Goal: Communication & Community: Answer question/provide support

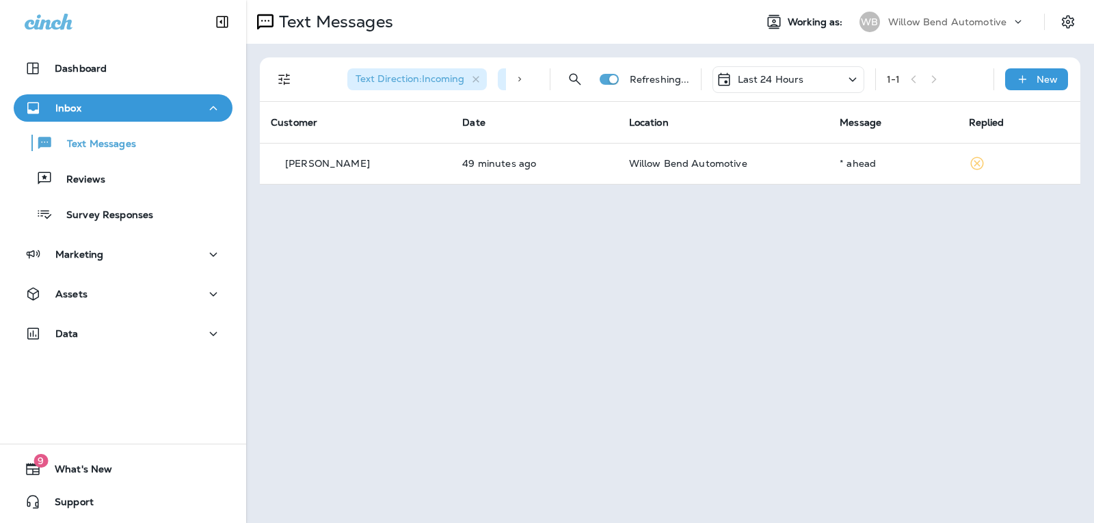
click at [805, 78] on div "Last 24 Hours" at bounding box center [788, 79] width 152 height 27
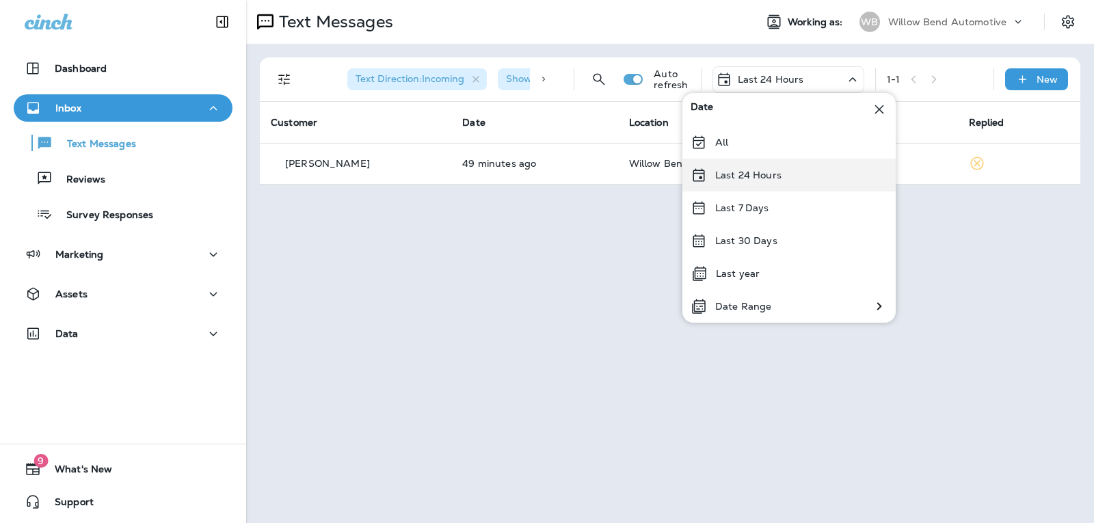
click at [771, 180] on p "Last 24 Hours" at bounding box center [748, 175] width 66 height 11
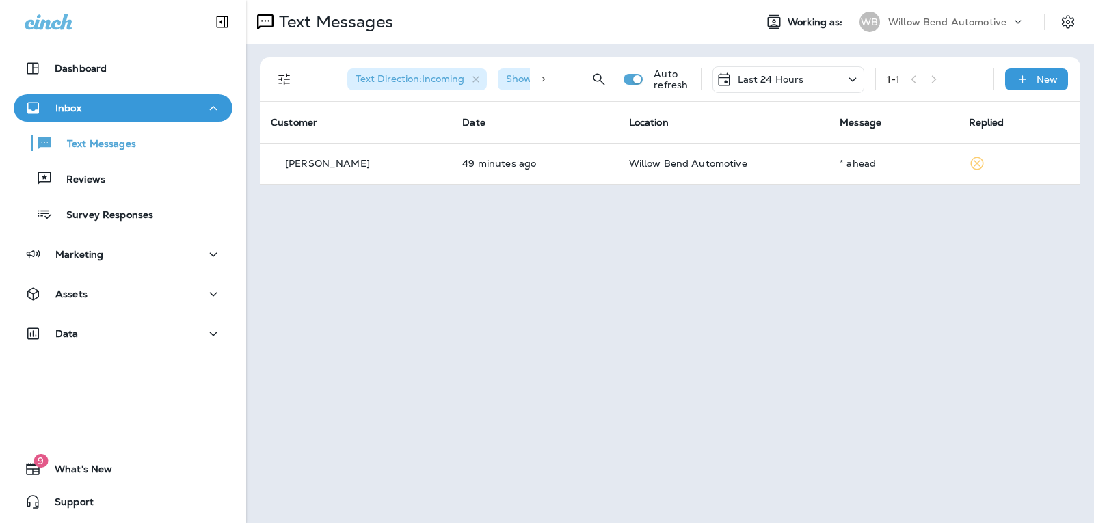
click at [774, 80] on p "Last 24 Hours" at bounding box center [771, 79] width 66 height 11
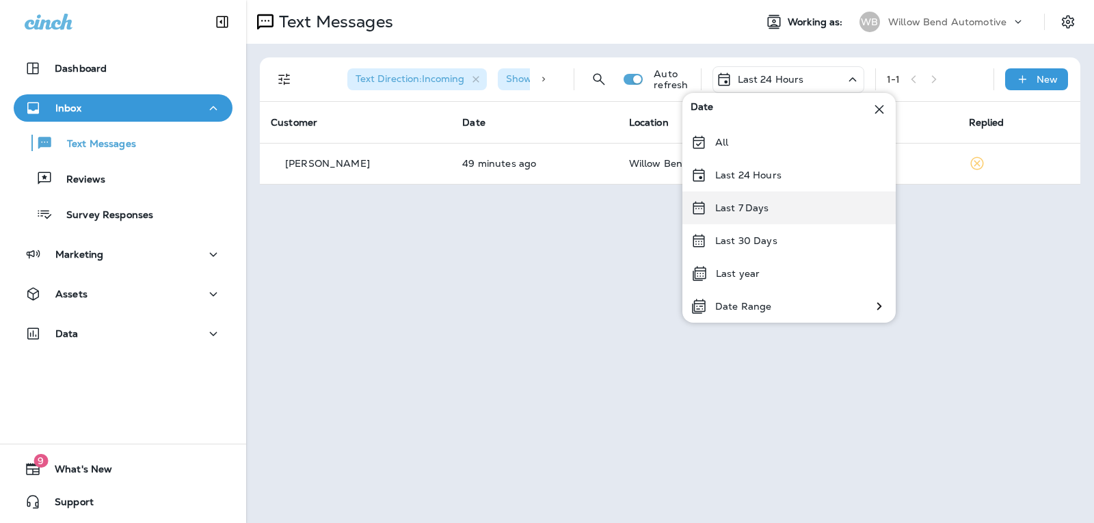
click at [770, 199] on div "Last 7 Days" at bounding box center [788, 207] width 213 height 33
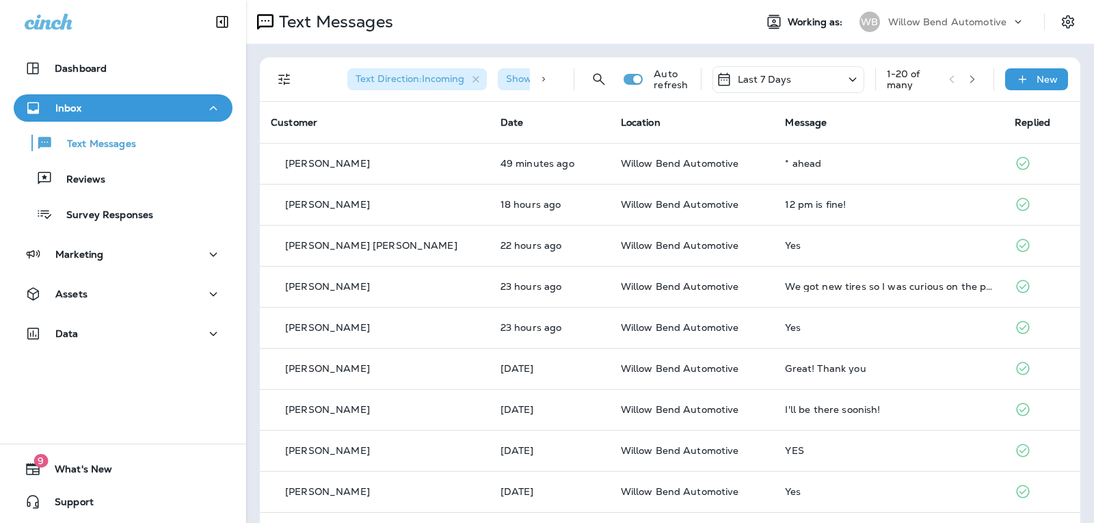
click at [798, 78] on div "Last 7 Days" at bounding box center [788, 79] width 152 height 27
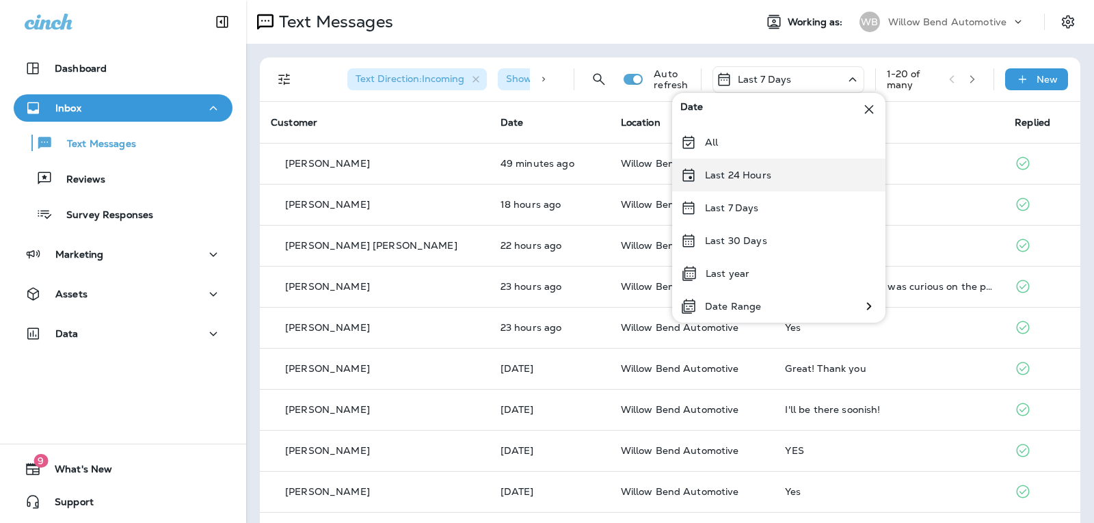
click at [790, 174] on div "Last 24 Hours" at bounding box center [778, 175] width 213 height 33
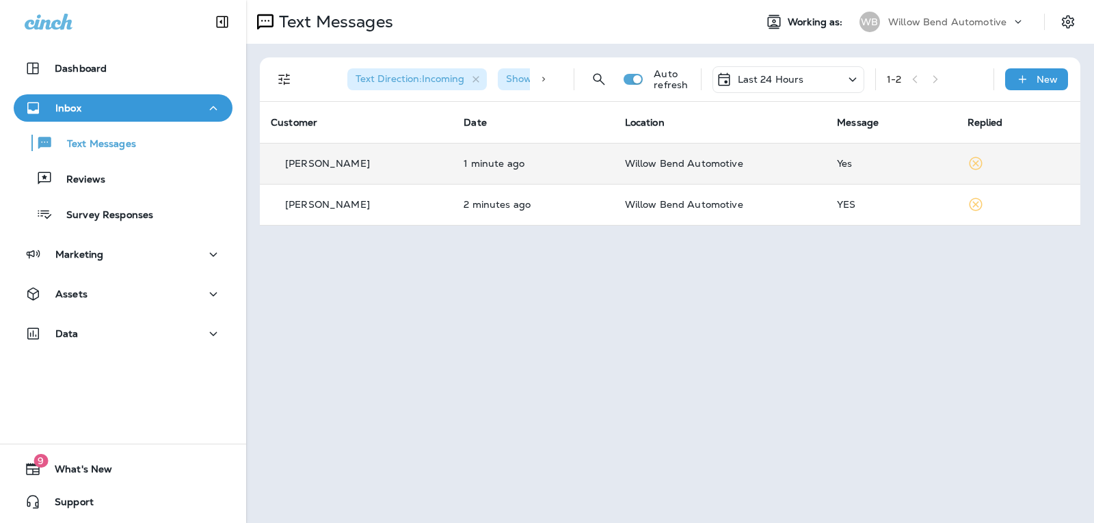
click at [794, 152] on td "Willow Bend Automotive" at bounding box center [720, 163] width 213 height 41
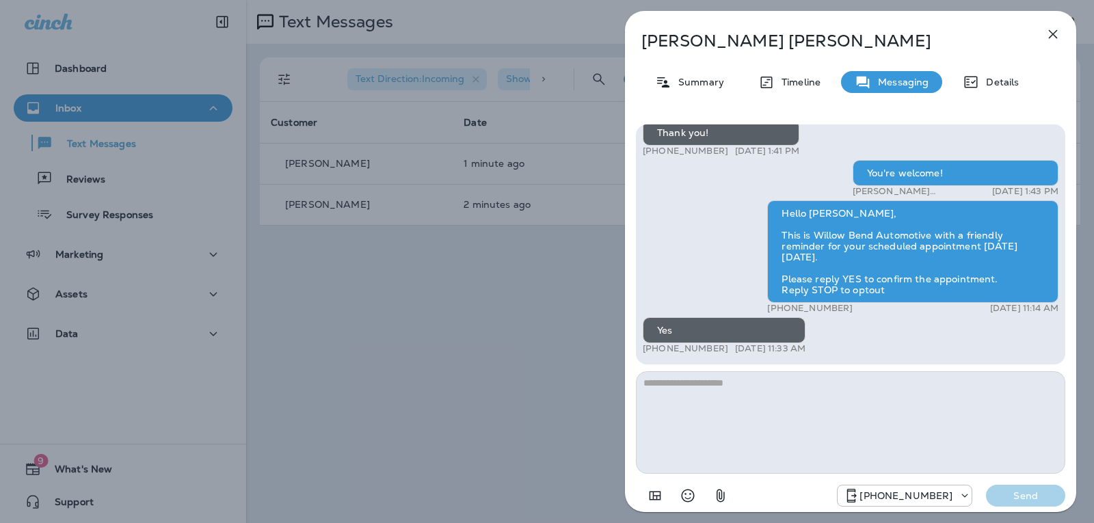
drag, startPoint x: 751, startPoint y: 422, endPoint x: 748, endPoint y: 410, distance: 12.1
click at [751, 420] on textarea at bounding box center [850, 422] width 429 height 103
type textarea "**********"
click at [1000, 495] on p "Send" at bounding box center [1025, 496] width 57 height 12
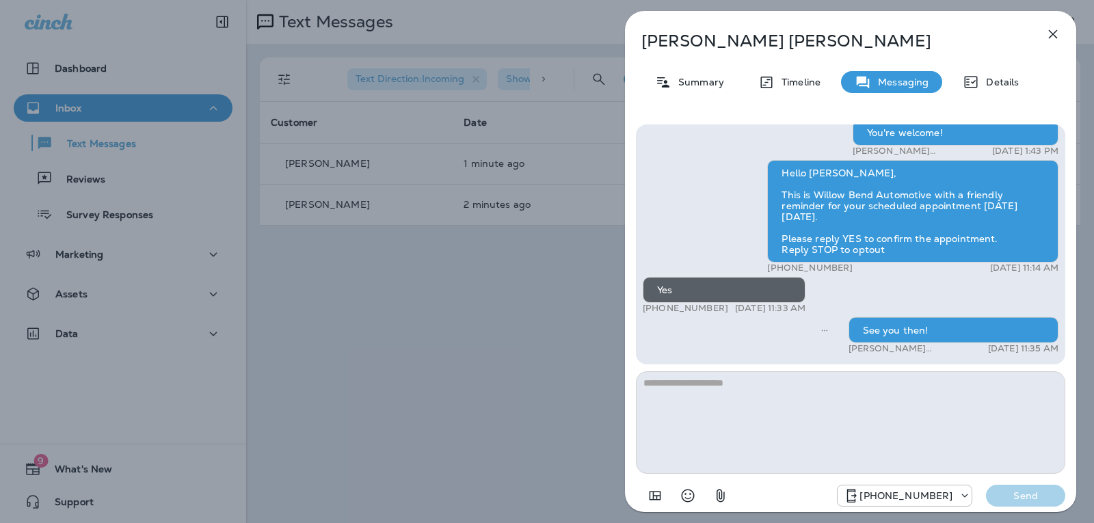
click at [1054, 30] on icon "button" at bounding box center [1053, 34] width 16 height 16
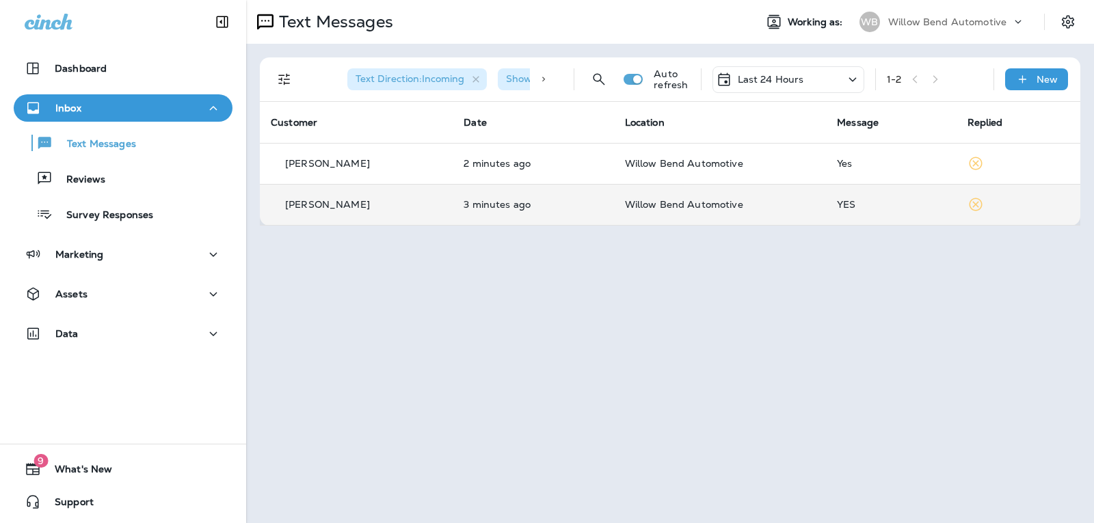
click at [878, 213] on td "YES" at bounding box center [891, 204] width 130 height 41
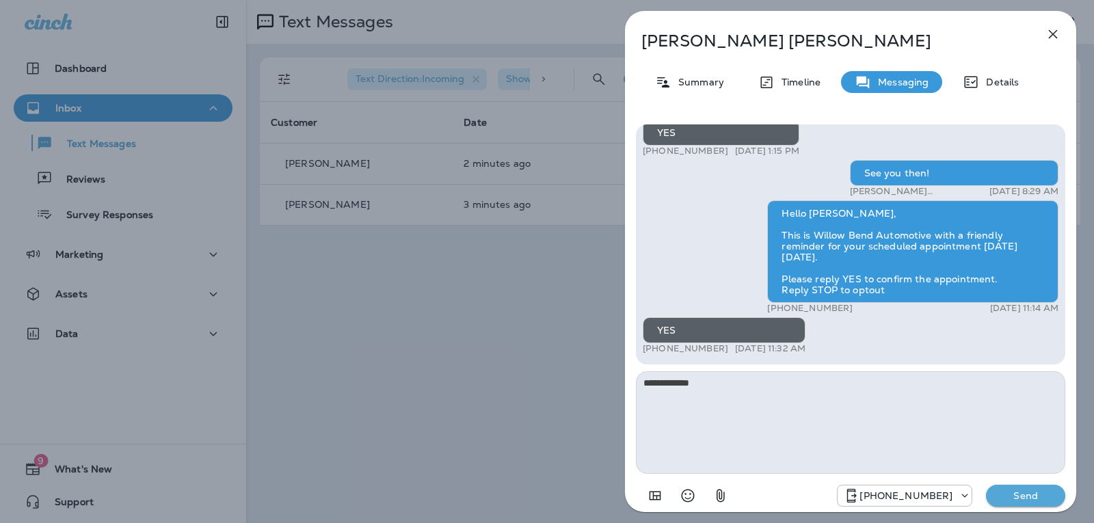
type textarea "**********"
click at [1048, 496] on p "Send" at bounding box center [1025, 496] width 57 height 12
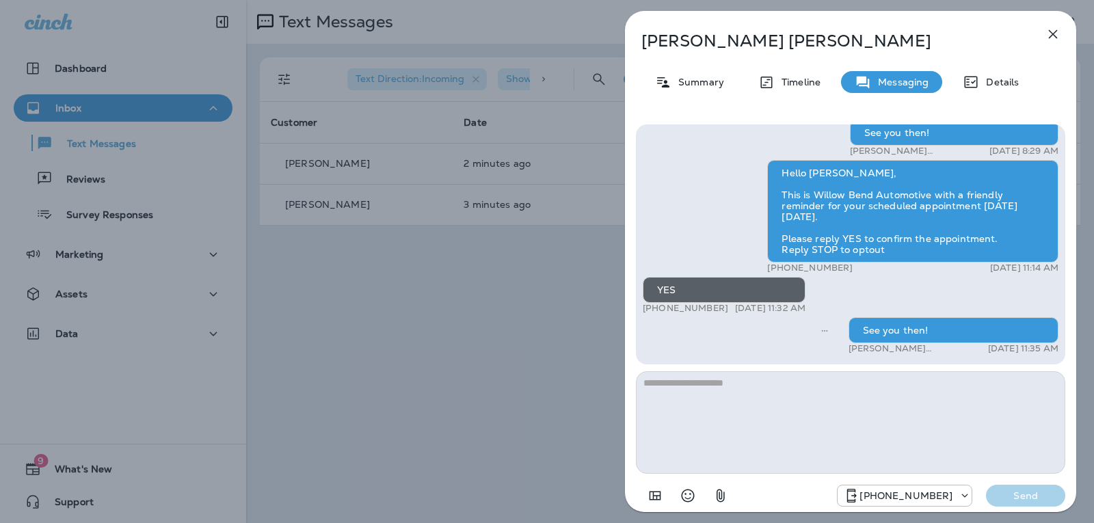
drag, startPoint x: 1058, startPoint y: 35, endPoint x: 1061, endPoint y: 43, distance: 8.9
click at [1061, 43] on button "button" at bounding box center [1052, 34] width 27 height 27
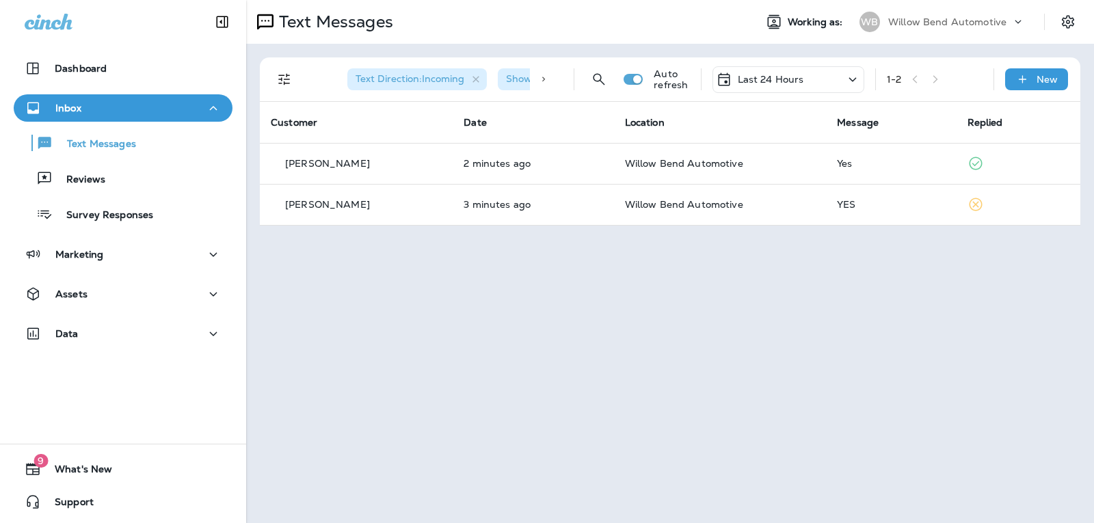
drag, startPoint x: 802, startPoint y: 77, endPoint x: 806, endPoint y: 87, distance: 10.4
click at [803, 77] on div "Last 24 Hours" at bounding box center [788, 79] width 152 height 27
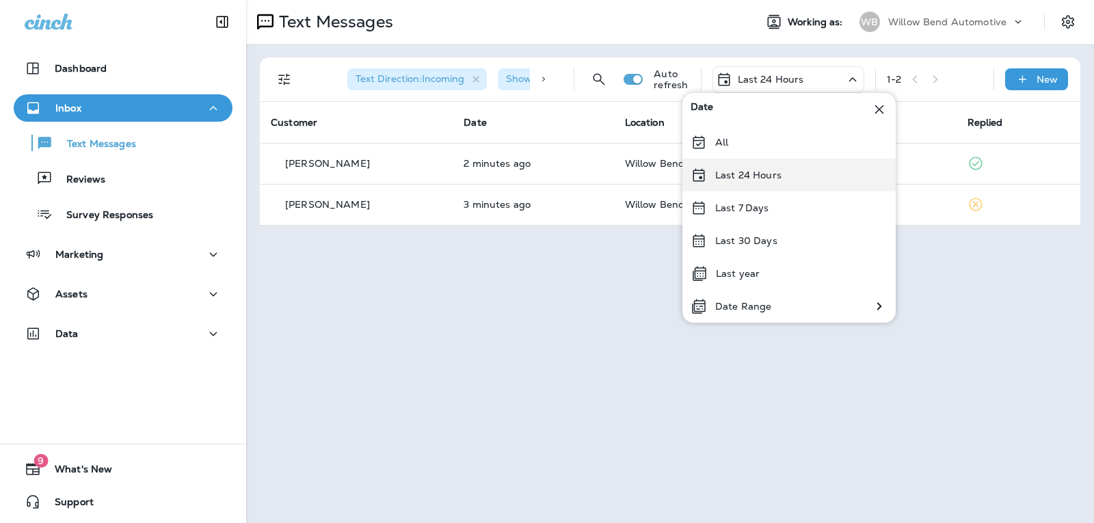
click at [800, 174] on div "Last 24 Hours" at bounding box center [788, 175] width 213 height 33
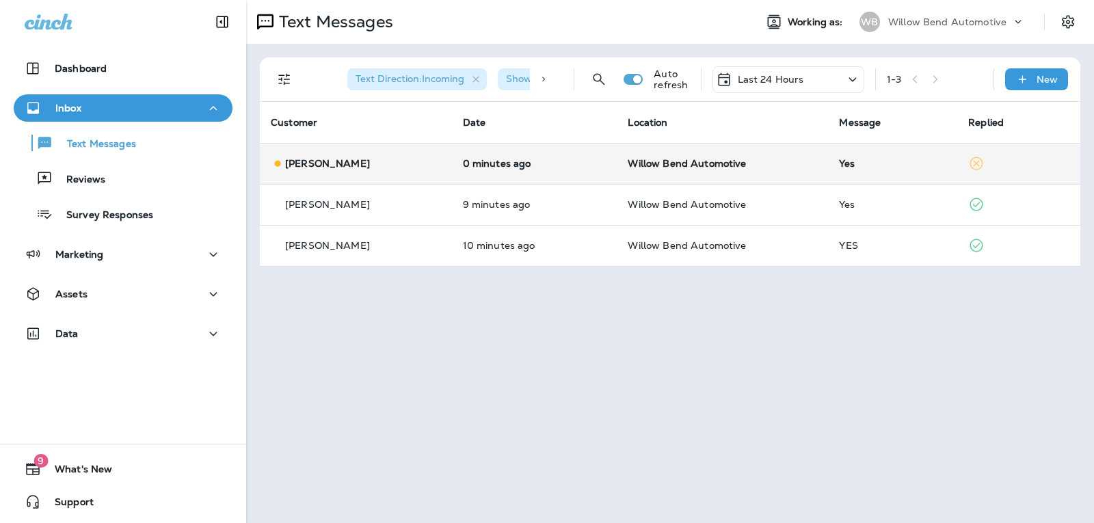
click at [886, 163] on div "Yes" at bounding box center [892, 163] width 107 height 11
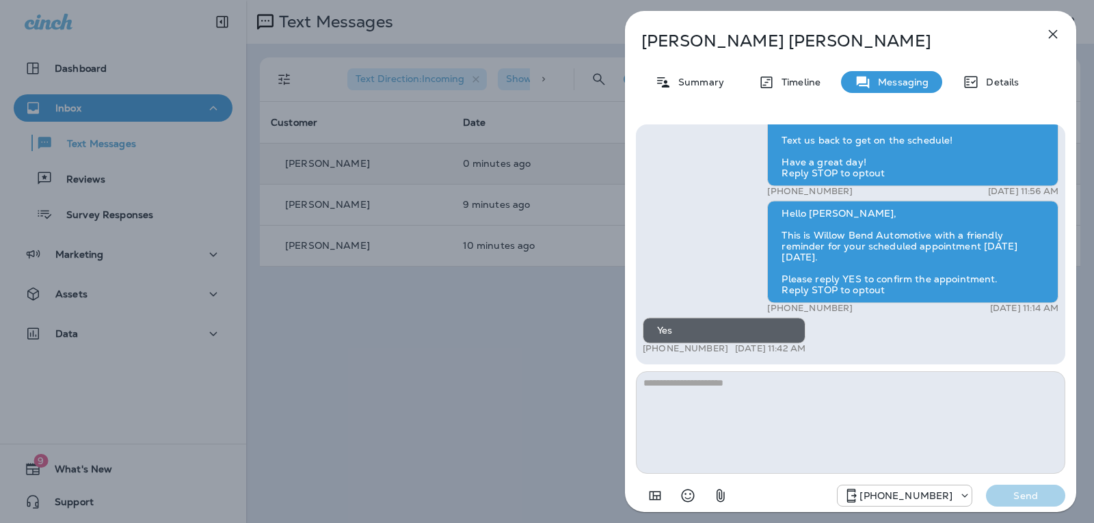
click at [760, 407] on textarea at bounding box center [850, 422] width 429 height 103
type textarea "*"
type textarea "**********"
click at [1004, 498] on p "Send" at bounding box center [1025, 496] width 57 height 12
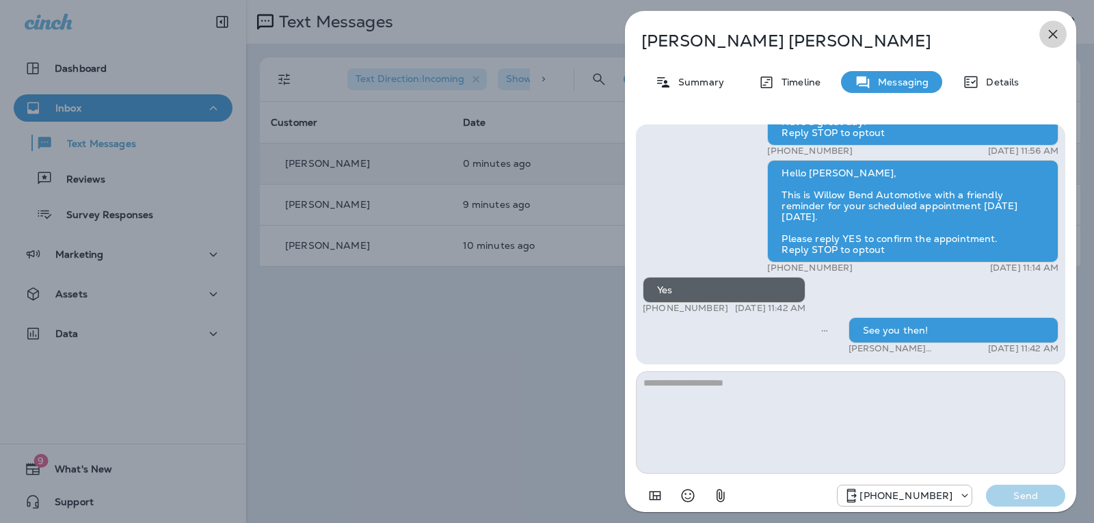
click at [1060, 34] on icon "button" at bounding box center [1053, 34] width 16 height 16
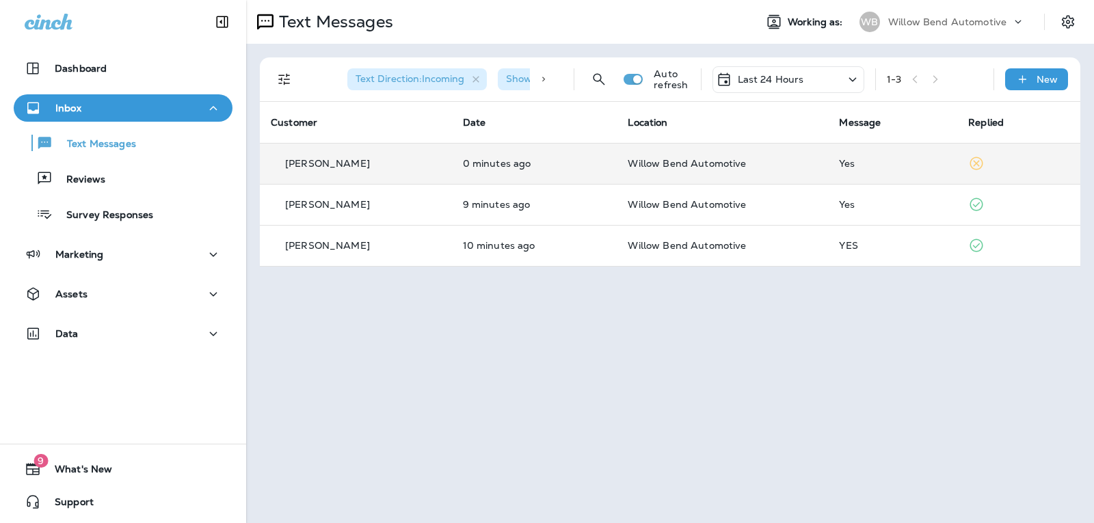
click at [767, 74] on p "Last 24 Hours" at bounding box center [771, 79] width 66 height 11
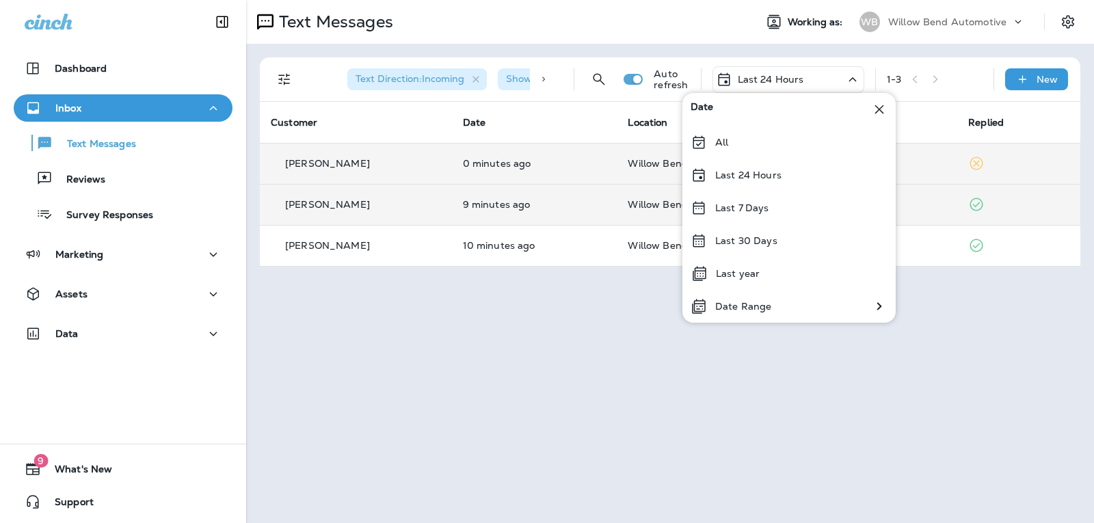
click at [818, 188] on div "Last 24 Hours" at bounding box center [788, 175] width 213 height 33
